Goal: Find specific page/section: Find specific page/section

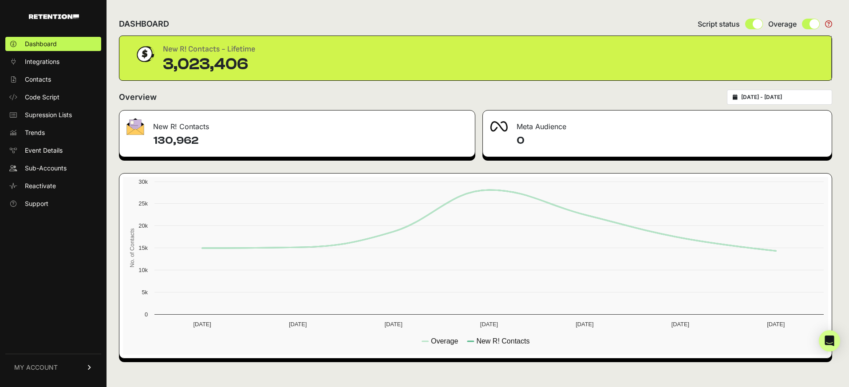
type input "[DATE]"
click at [787, 98] on input "2025-08-28 - 2025-09-03" at bounding box center [783, 97] width 85 height 7
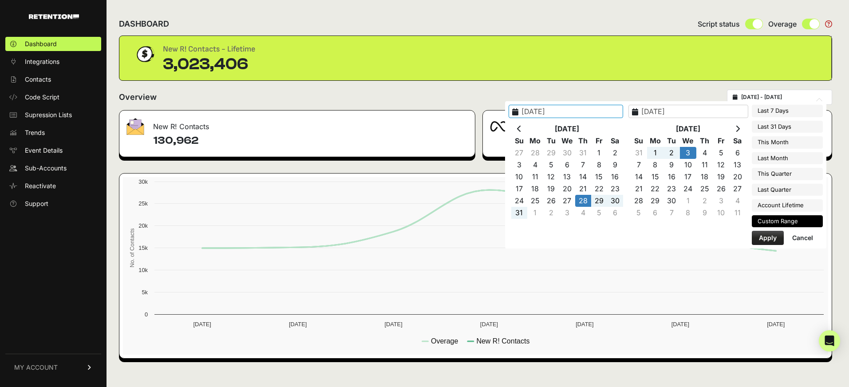
type input "2025-02-10"
type input "2025-09-05"
type input "2025-04-01"
type input "2025-06-30"
type input "2025-08-28"
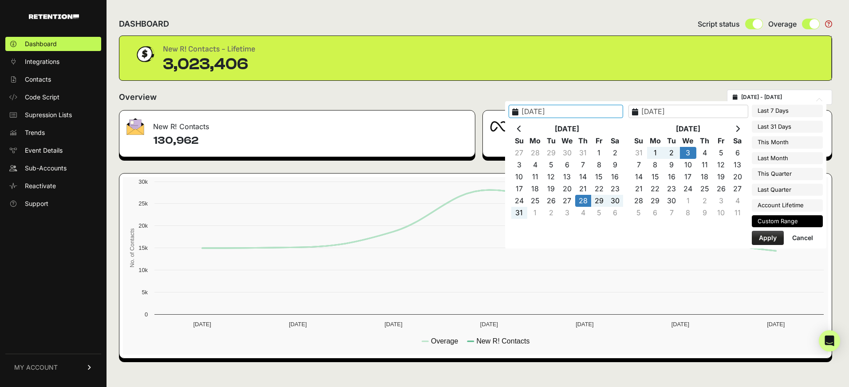
type input "2025-09-03"
type input "2025-04-01"
type input "2025-06-30"
type input "2025-08-28"
type input "2025-09-03"
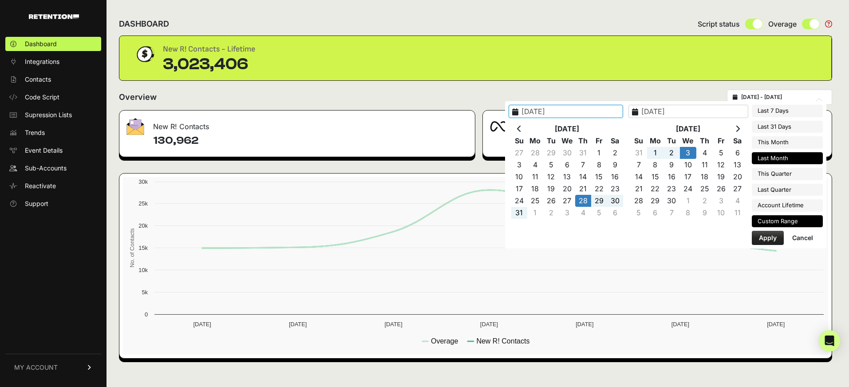
type input "2025-07-01"
type input "2025-09-30"
type input "2025-08-01"
type input "2025-08-31"
type input "2025-09-01"
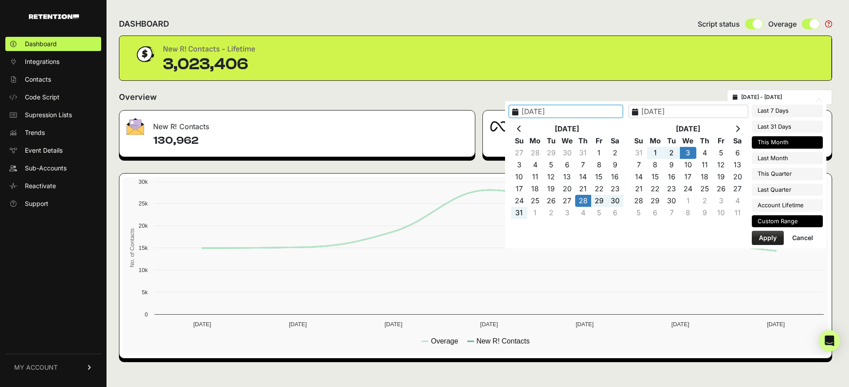
type input "2025-09-30"
type input "2025-08-06"
type input "2025-09-05"
type input "2025-08-28"
type input "2025-09-03"
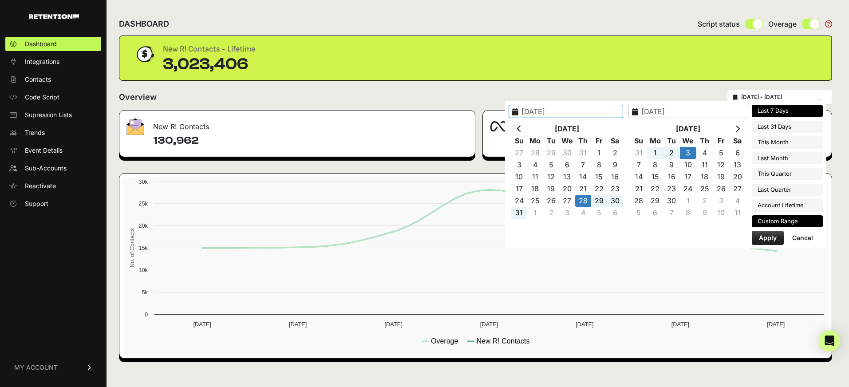
type input "2025-08-30"
type input "2025-09-05"
click at [786, 115] on li "Last 7 Days" at bounding box center [786, 111] width 71 height 12
type input "2025-08-30 - 2025-09-05"
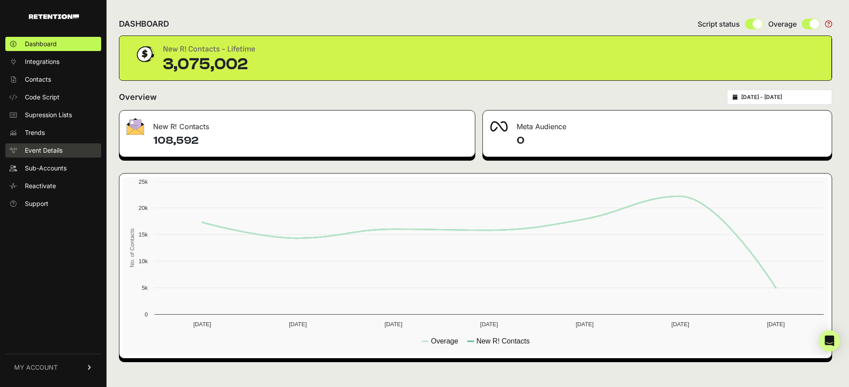
click at [35, 152] on span "Event Details" at bounding box center [44, 150] width 38 height 9
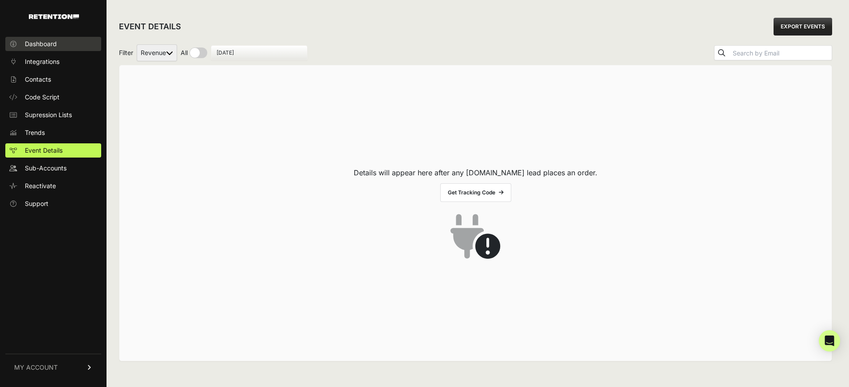
click at [31, 43] on span "Dashboard" at bounding box center [41, 43] width 32 height 9
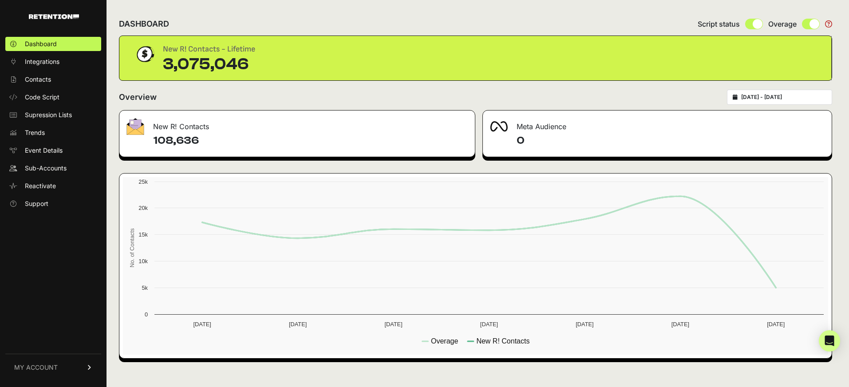
click at [232, 124] on div "New R! Contacts" at bounding box center [296, 123] width 355 height 27
click at [39, 77] on span "Contacts" at bounding box center [38, 79] width 26 height 9
